Goal: Task Accomplishment & Management: Use online tool/utility

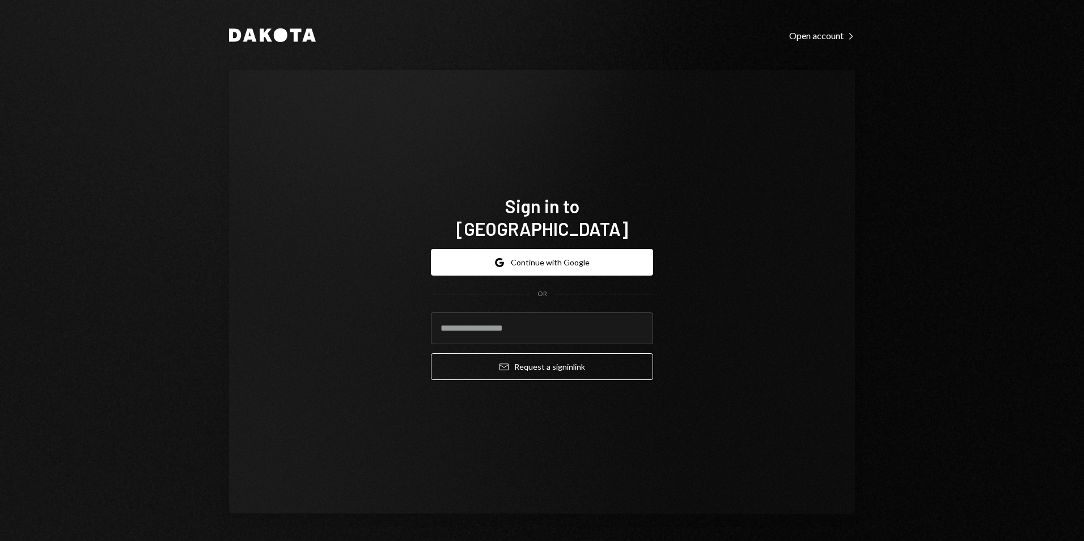
click at [493, 240] on div "Google Continue with Google OR Email Request a sign in link" at bounding box center [542, 314] width 222 height 149
click at [498, 263] on icon "button" at bounding box center [499, 264] width 7 height 3
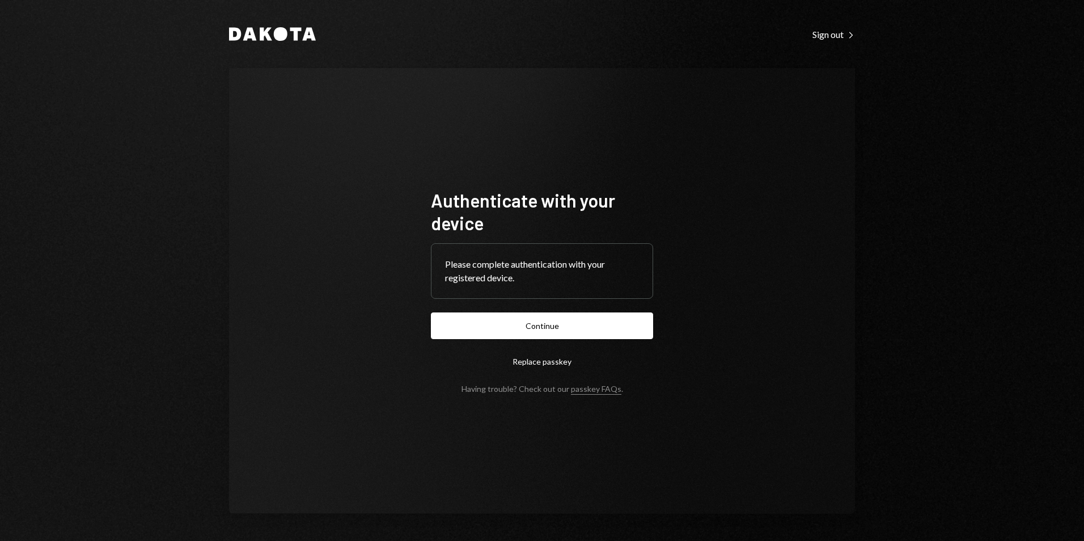
drag, startPoint x: 516, startPoint y: 318, endPoint x: 13, endPoint y: 107, distance: 544.8
click at [516, 318] on button "Continue" at bounding box center [542, 325] width 222 height 27
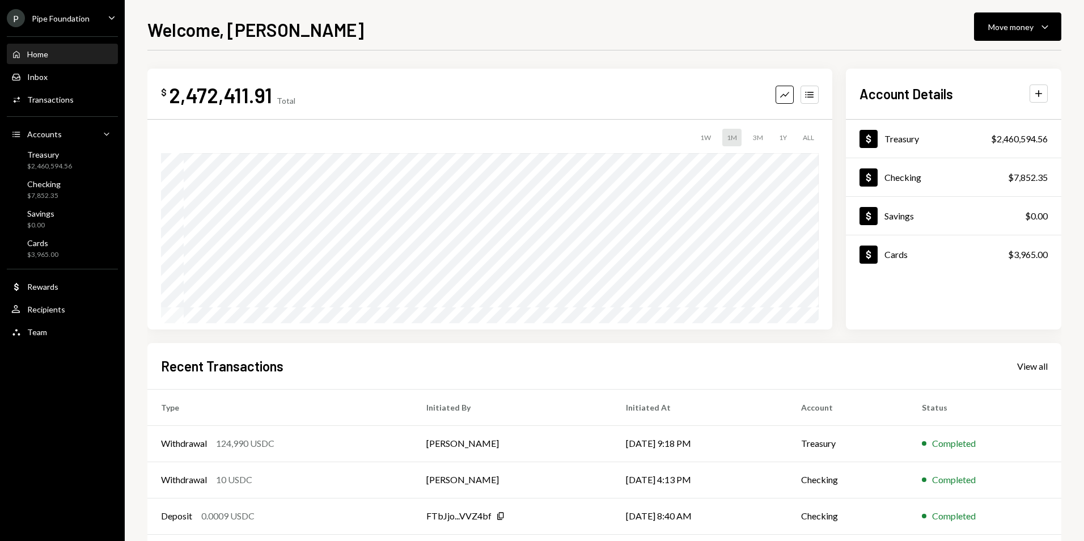
click at [101, 15] on div "P Pipe Foundation Caret Down" at bounding box center [62, 18] width 125 height 18
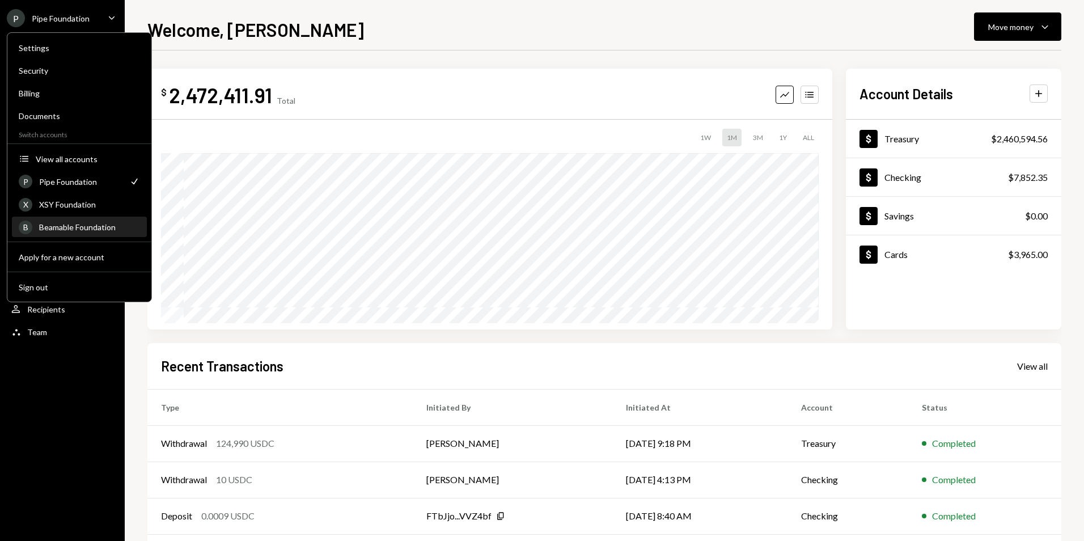
click at [87, 223] on div "Beamable Foundation" at bounding box center [89, 227] width 101 height 10
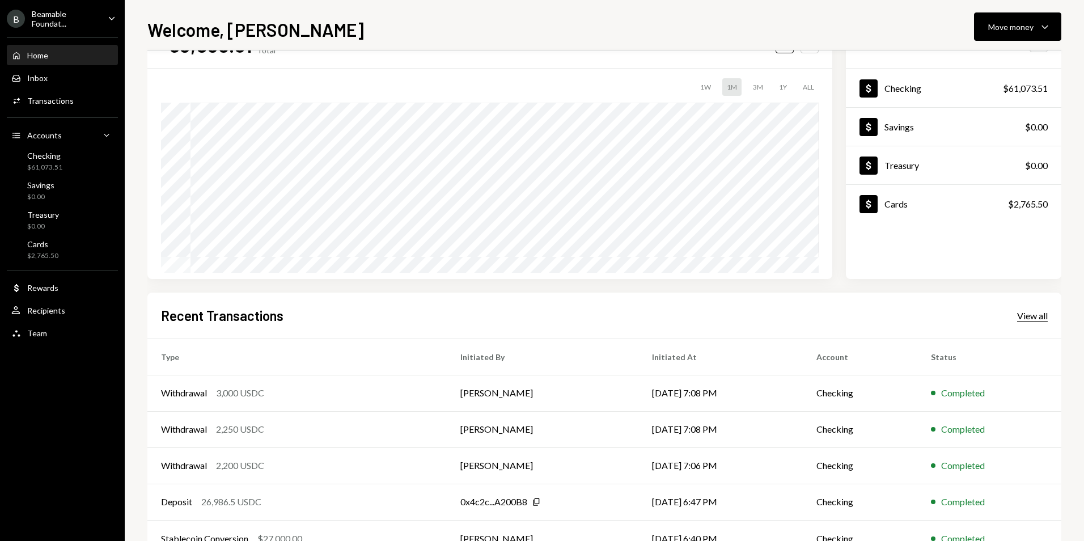
scroll to position [53, 0]
click at [1024, 318] on div "View all" at bounding box center [1032, 314] width 31 height 11
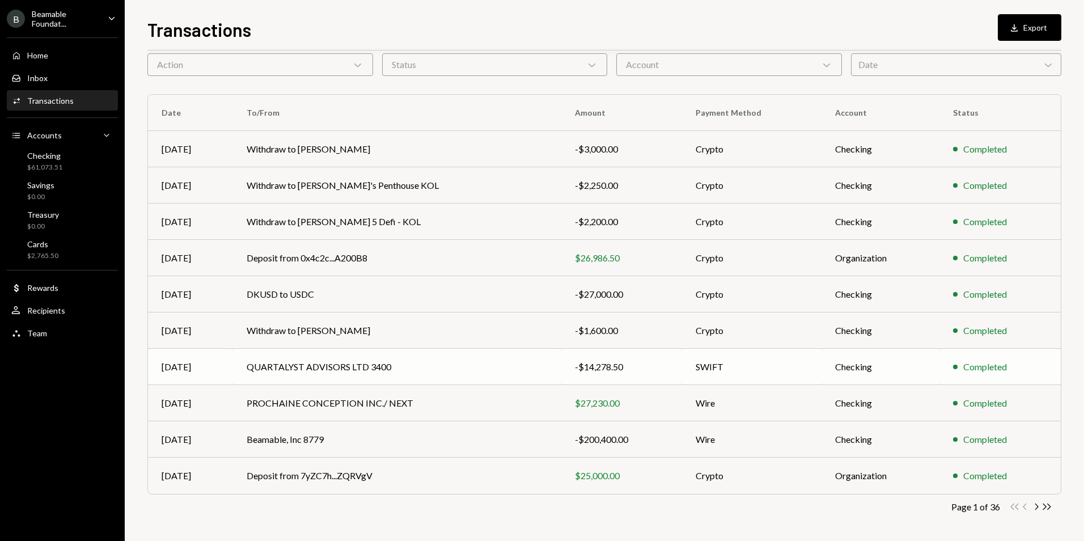
scroll to position [51, 0]
